Goal: Task Accomplishment & Management: Use online tool/utility

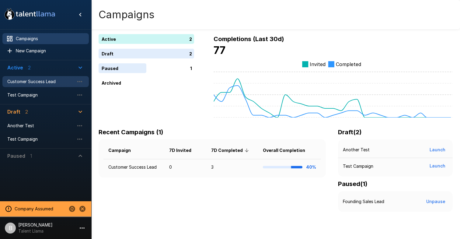
click at [42, 83] on span "Customer Success Lead" at bounding box center [40, 81] width 67 height 6
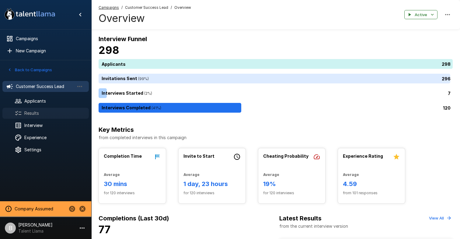
click at [51, 111] on span "Results" at bounding box center [54, 113] width 60 height 6
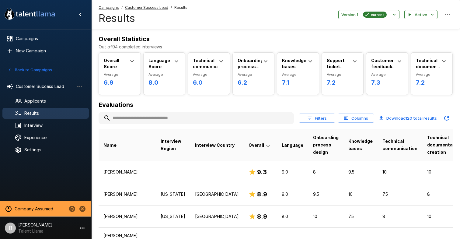
click at [141, 114] on input "text" at bounding box center [196, 118] width 195 height 11
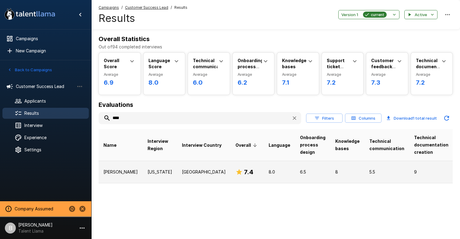
type input "****"
click at [143, 175] on td "[US_STATE]" at bounding box center [160, 172] width 34 height 22
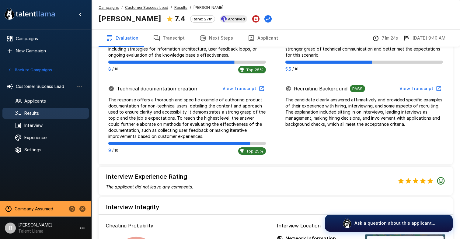
scroll to position [446, 0]
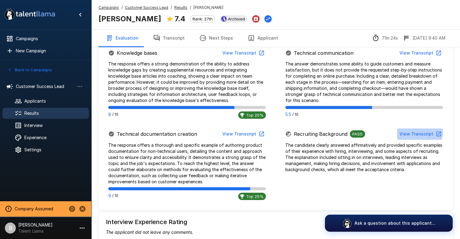
click at [421, 131] on button "View Transcript" at bounding box center [420, 133] width 46 height 11
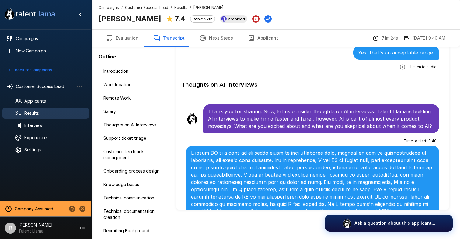
scroll to position [340, 0]
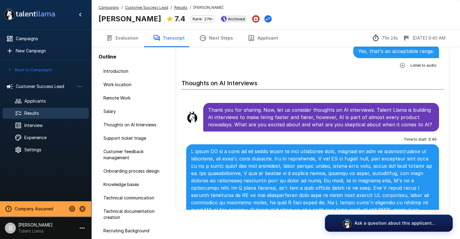
click at [137, 224] on li "Recruiting Background" at bounding box center [134, 230] width 71 height 13
click at [137, 230] on span "Recruiting Background" at bounding box center [133, 231] width 61 height 6
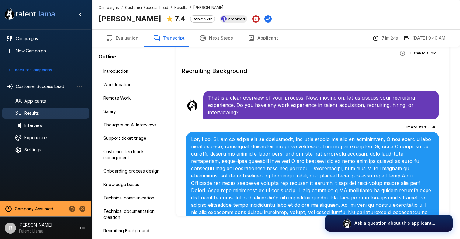
scroll to position [3222, 0]
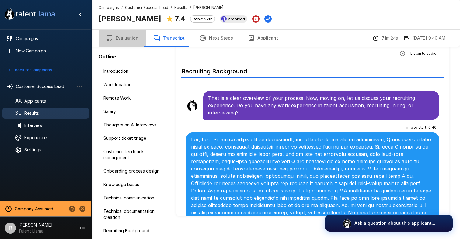
click at [125, 37] on button "Evaluation" at bounding box center [122, 38] width 47 height 17
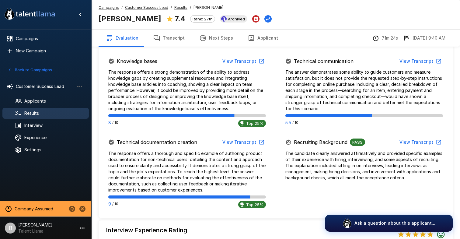
scroll to position [435, 0]
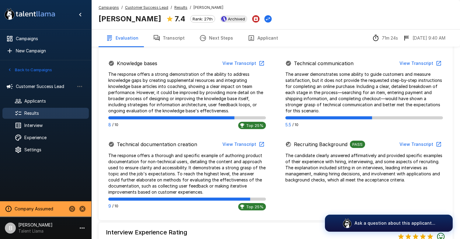
click at [323, 68] on div "Technical communication View Transcript" at bounding box center [364, 63] width 158 height 11
click at [425, 58] on button "View Transcript" at bounding box center [420, 63] width 46 height 11
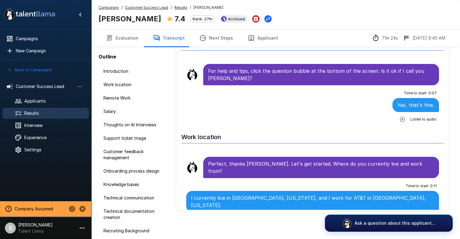
scroll to position [36, 0]
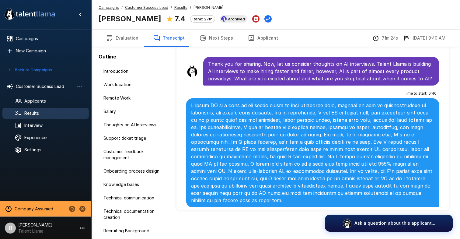
scroll to position [558, 0]
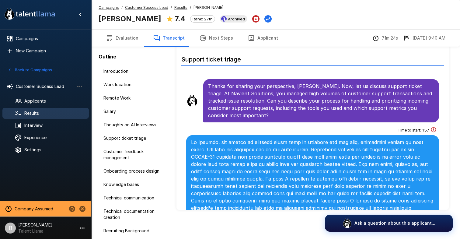
click at [130, 204] on li "Technical communication" at bounding box center [134, 197] width 71 height 13
click at [151, 196] on span "Technical communication" at bounding box center [133, 198] width 61 height 6
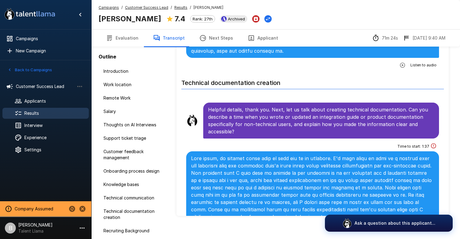
scroll to position [2914, 0]
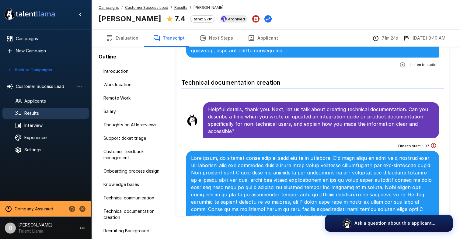
click at [269, 37] on button "Applicant" at bounding box center [262, 38] width 45 height 17
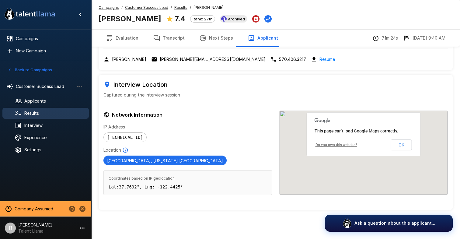
scroll to position [26, 0]
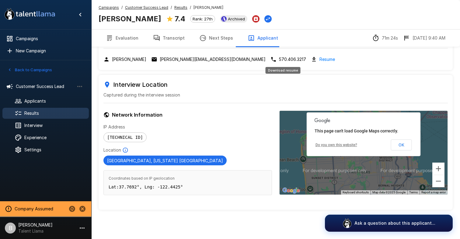
click at [319, 58] on link "Resume" at bounding box center [327, 59] width 16 height 7
